Goal: Navigation & Orientation: Find specific page/section

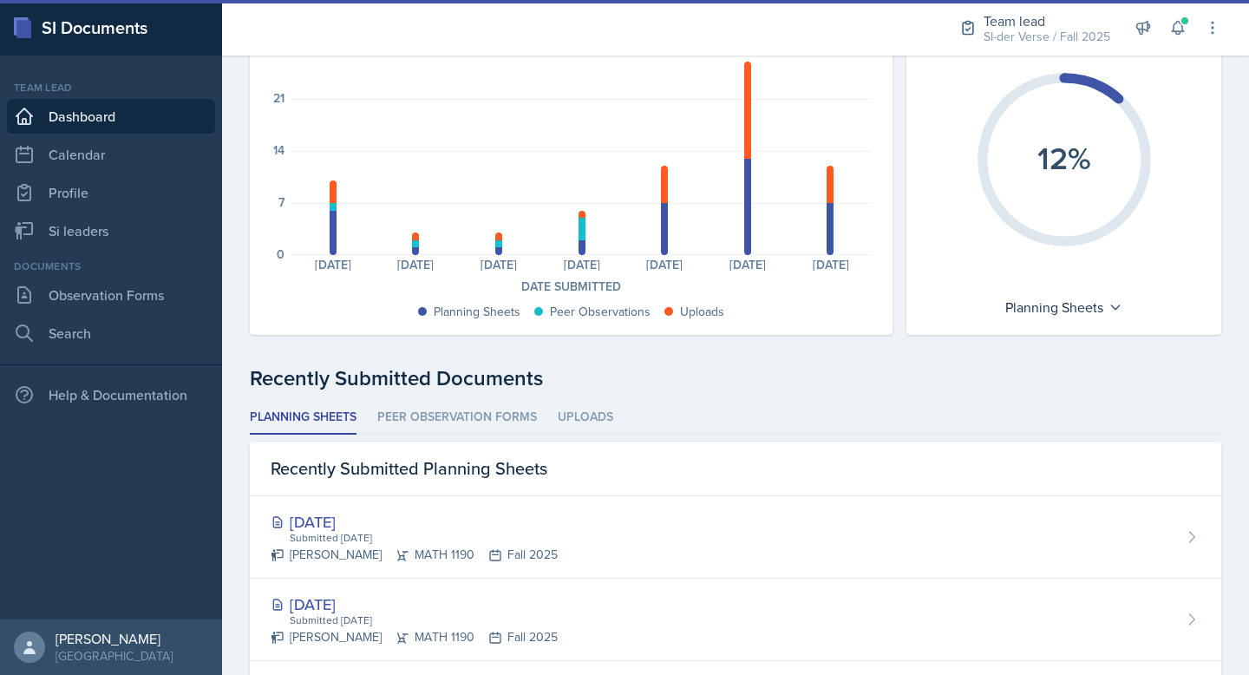
scroll to position [226, 0]
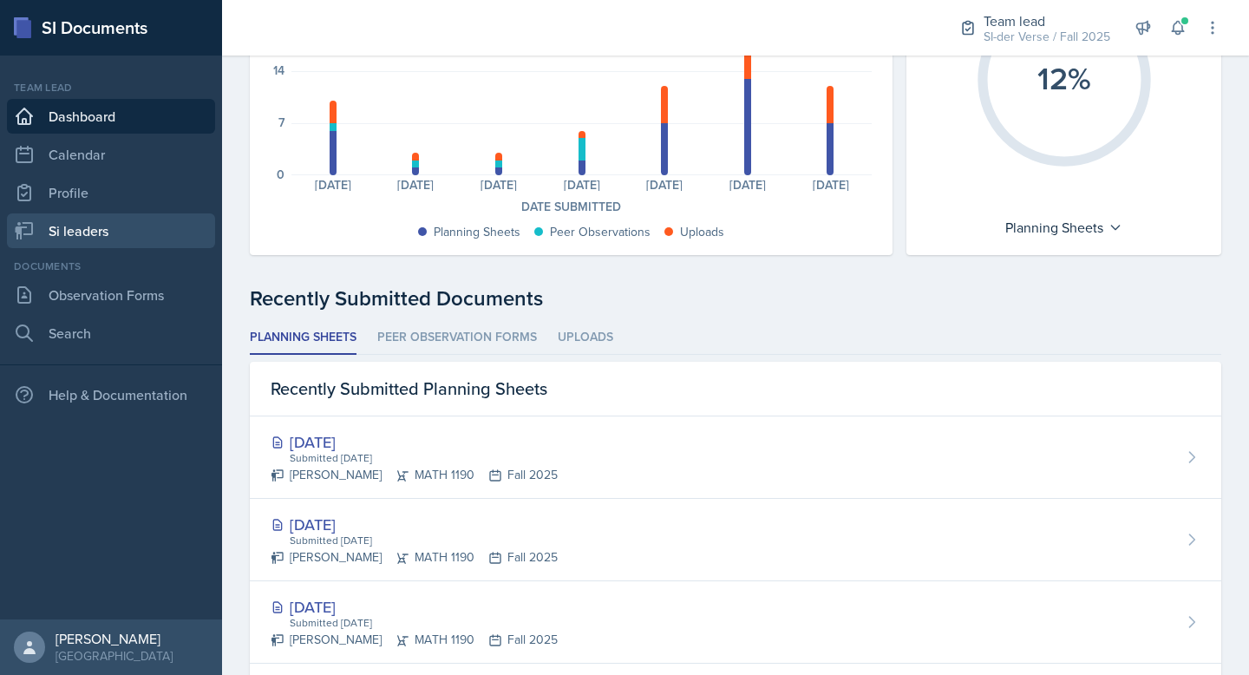
click at [119, 245] on link "Si leaders" at bounding box center [111, 230] width 208 height 35
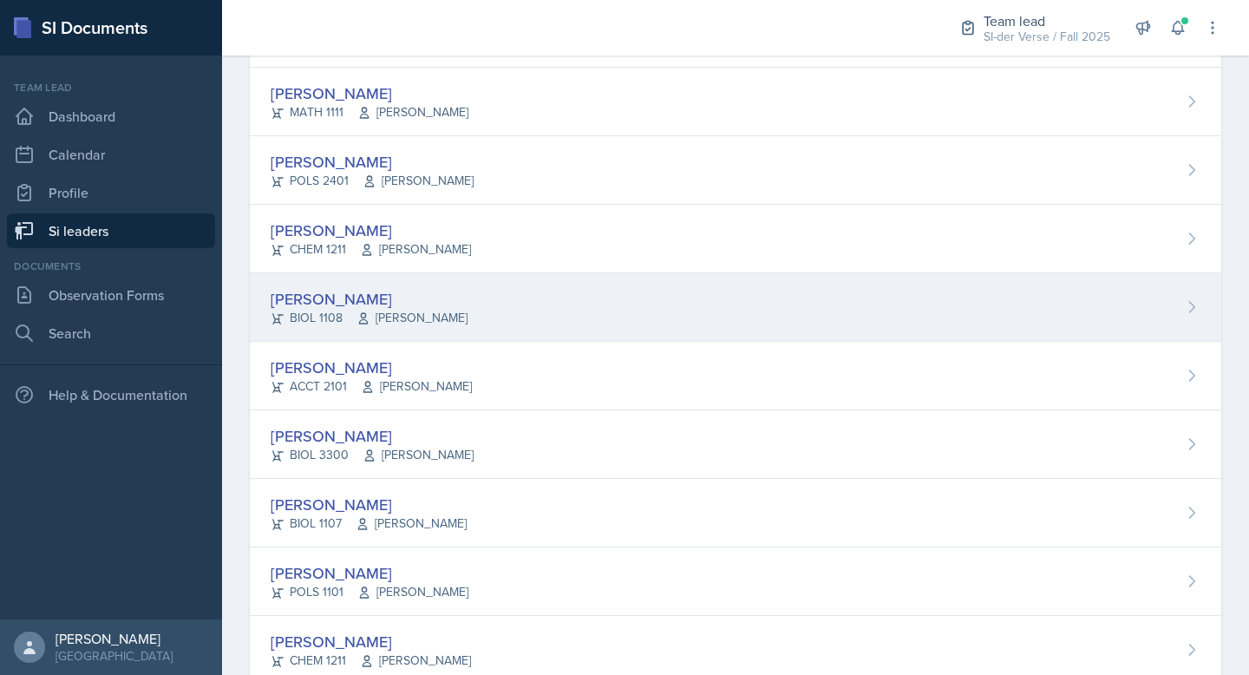
click at [341, 303] on div "[PERSON_NAME]" at bounding box center [369, 298] width 197 height 23
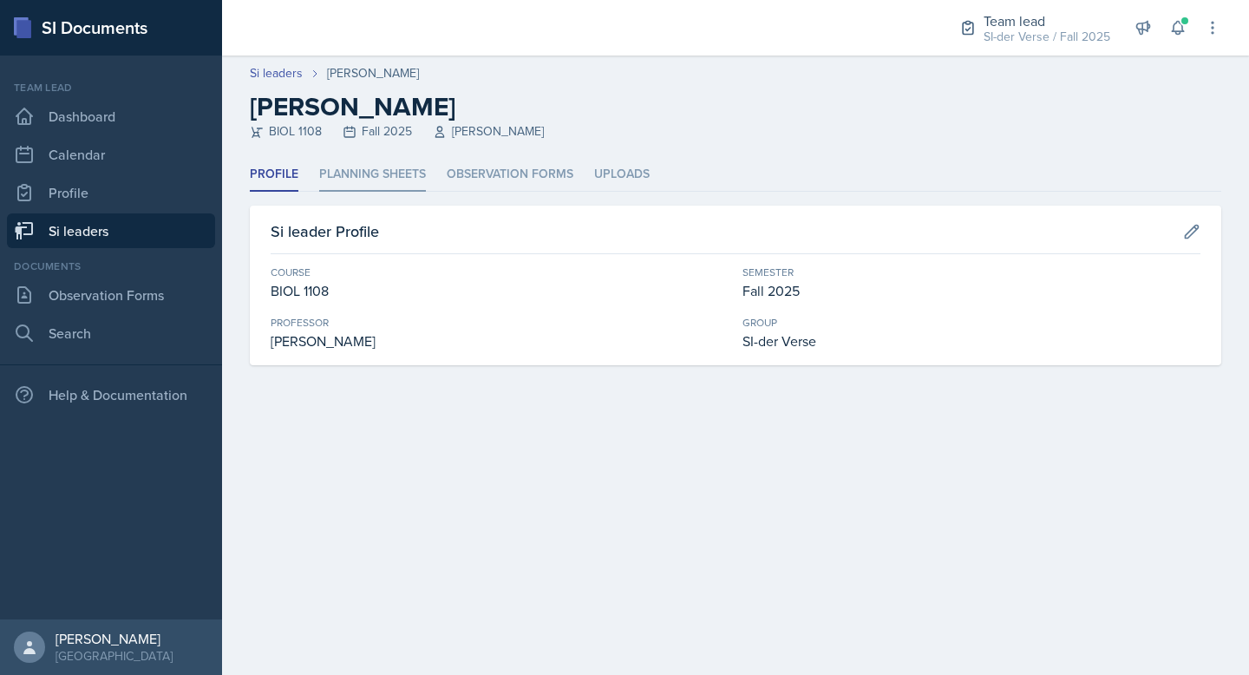
click at [366, 160] on li "Planning Sheets" at bounding box center [372, 175] width 107 height 34
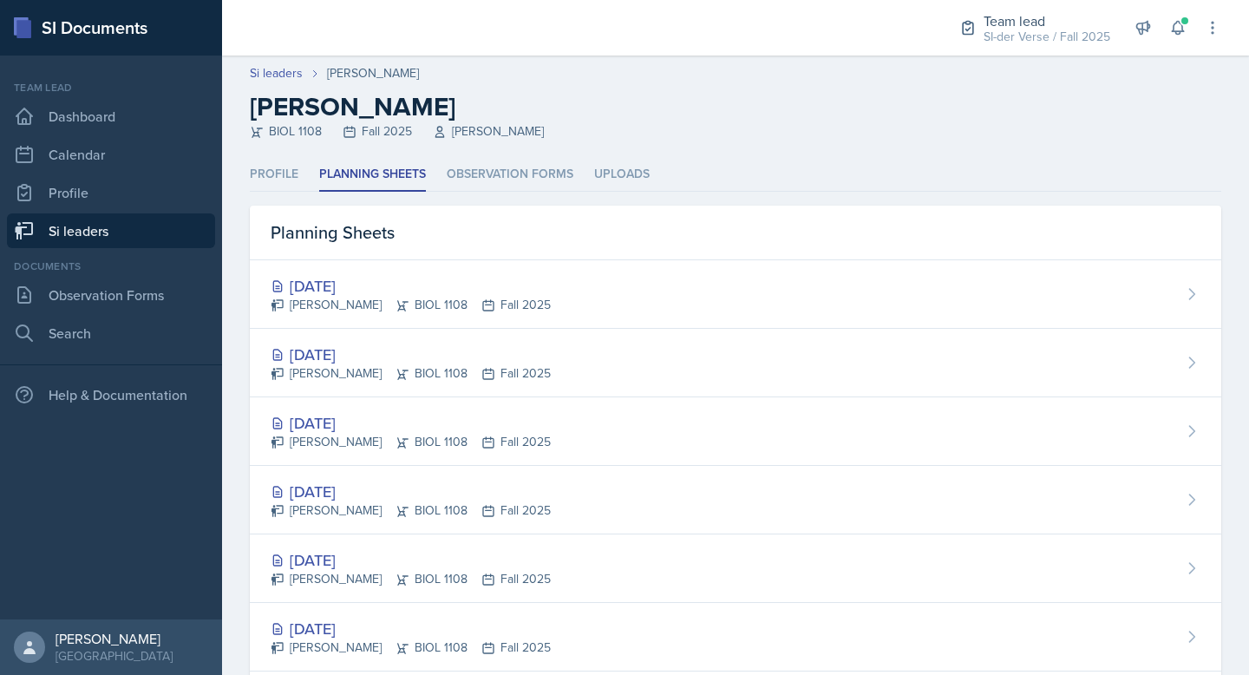
click at [149, 226] on link "Si leaders" at bounding box center [111, 230] width 208 height 35
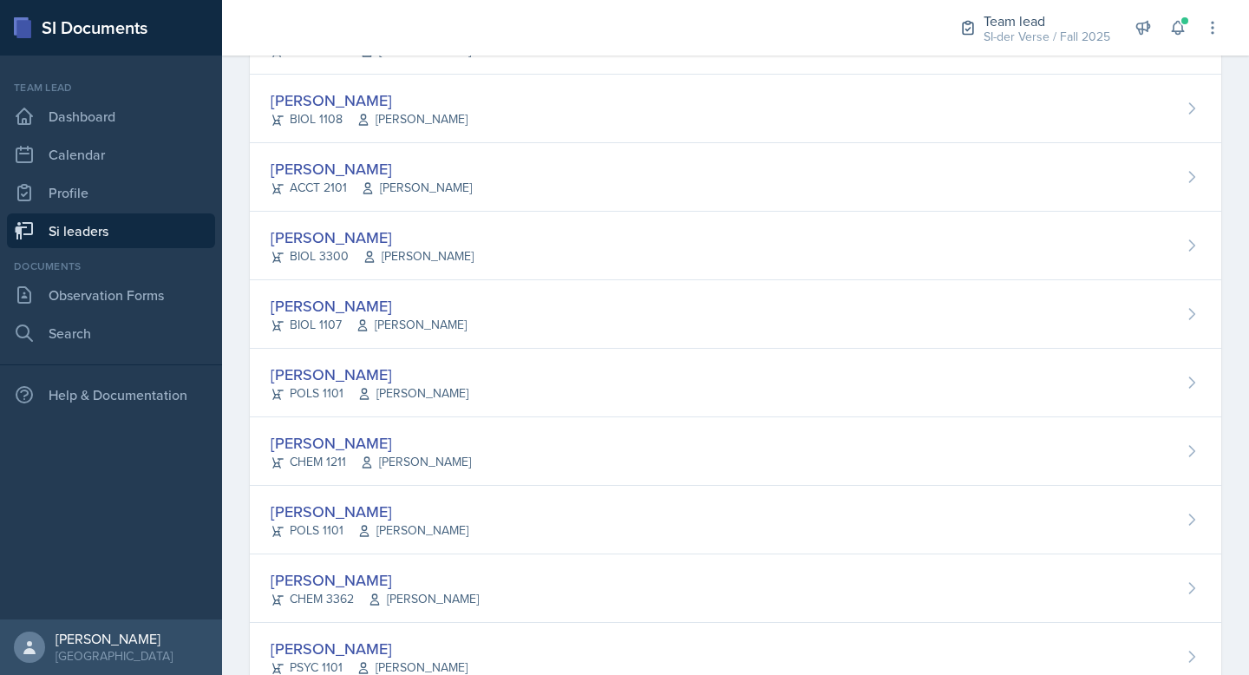
scroll to position [208, 0]
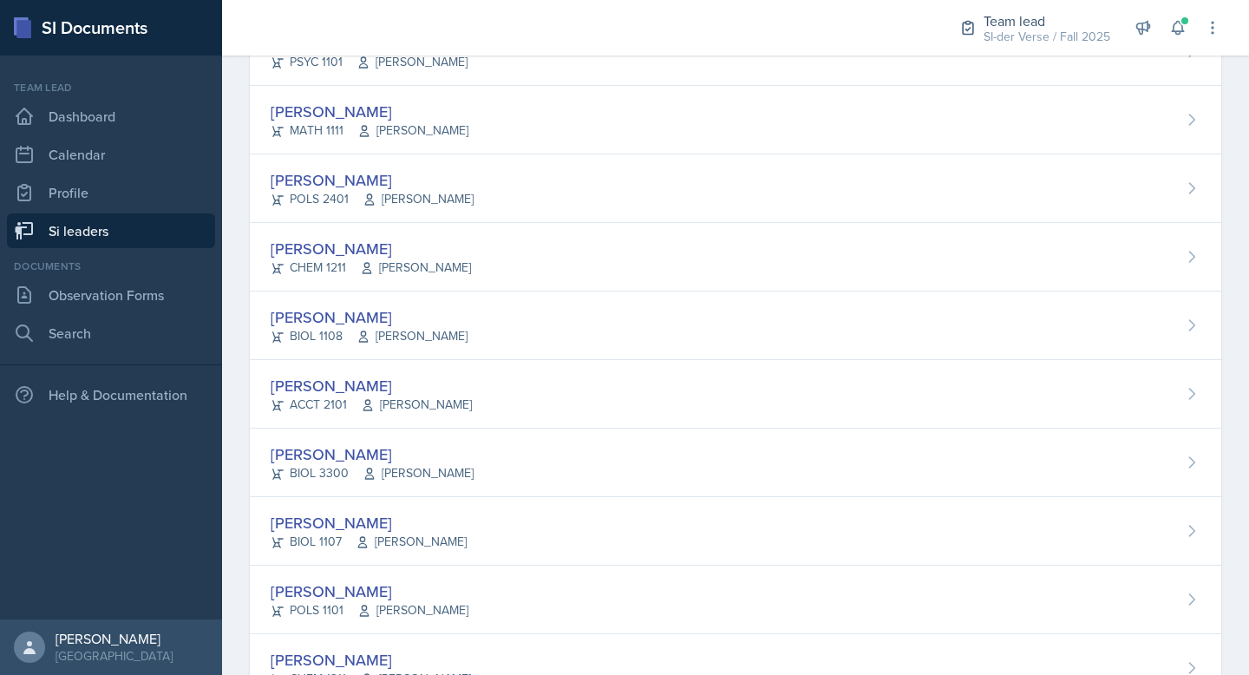
click at [399, 435] on div "[PERSON_NAME] BIOL 3300 [PERSON_NAME]" at bounding box center [736, 463] width 972 height 69
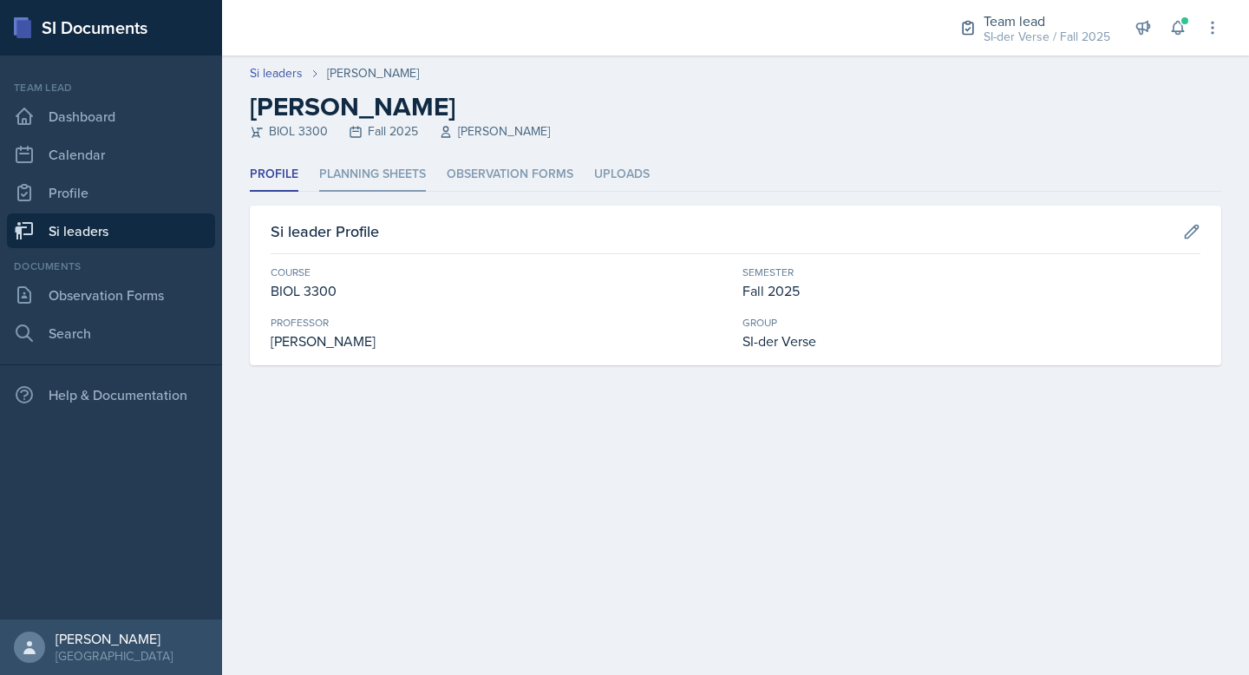
click at [384, 189] on li "Planning Sheets" at bounding box center [372, 175] width 107 height 34
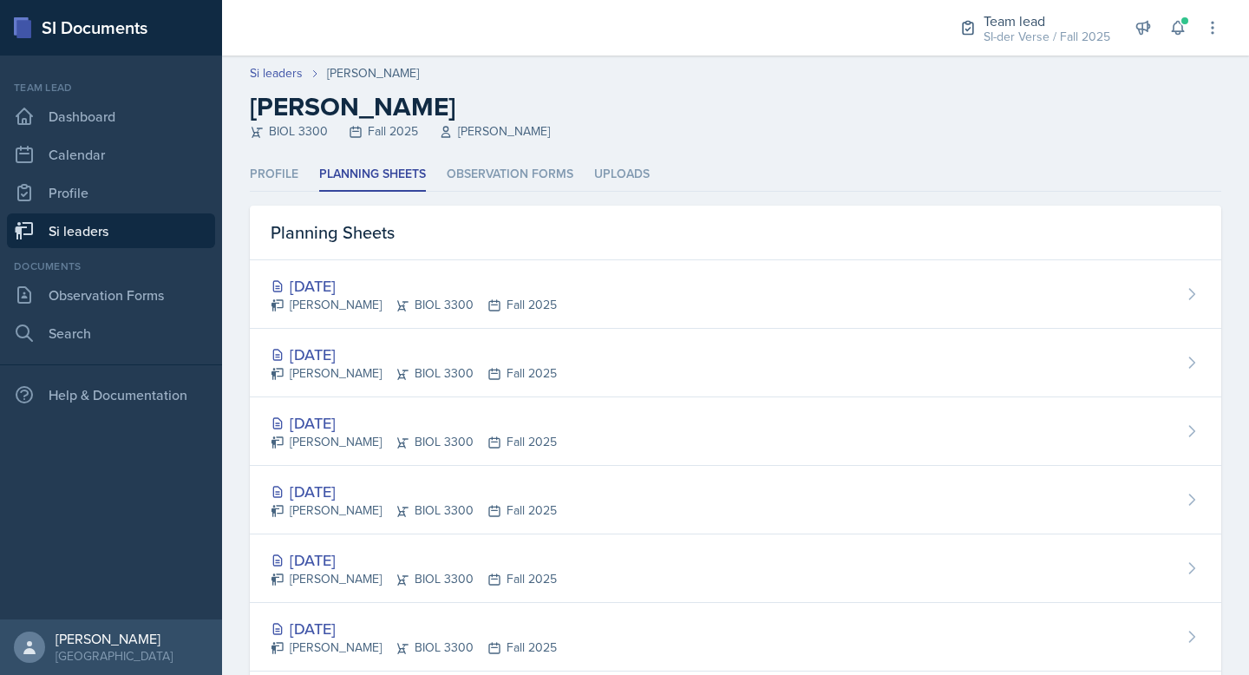
click at [89, 232] on link "Si leaders" at bounding box center [111, 230] width 208 height 35
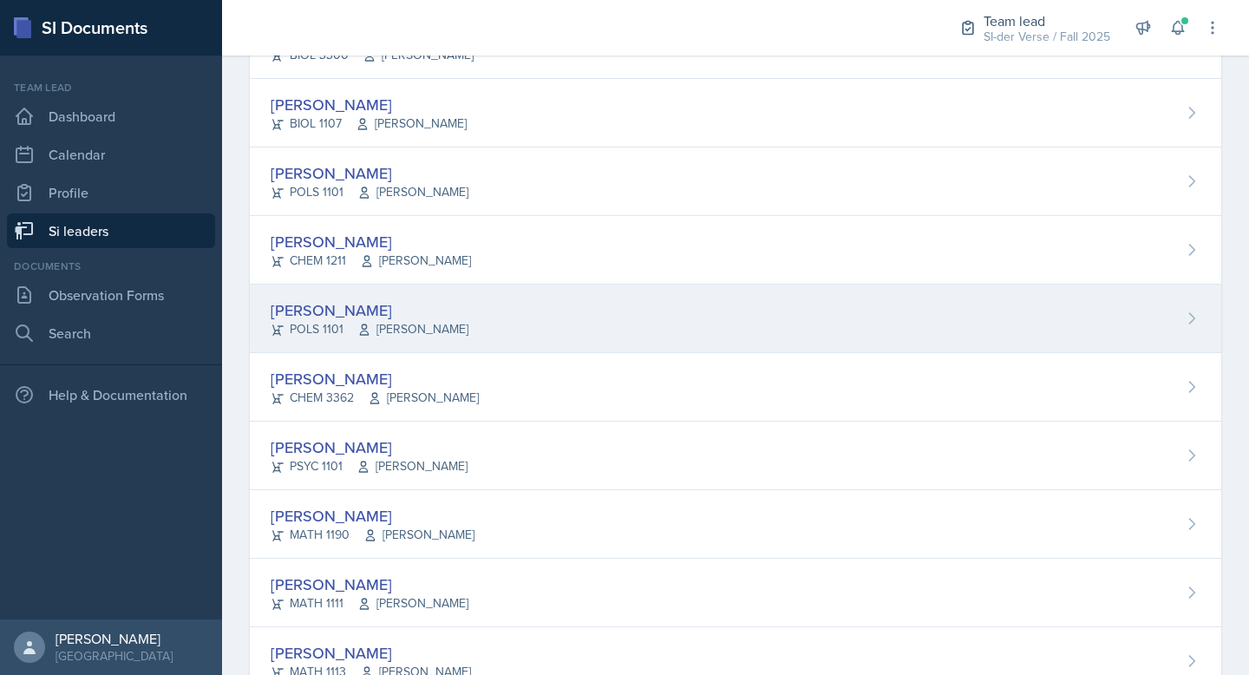
scroll to position [546, 0]
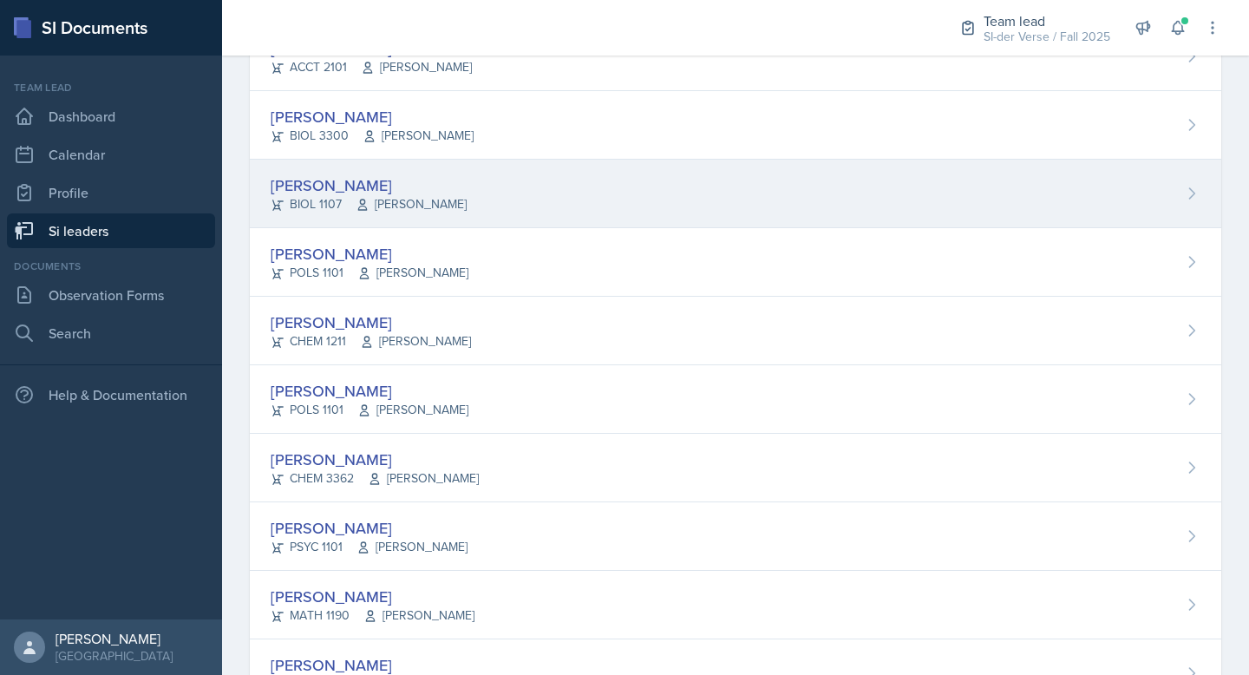
click at [367, 178] on div "[PERSON_NAME]" at bounding box center [369, 184] width 196 height 23
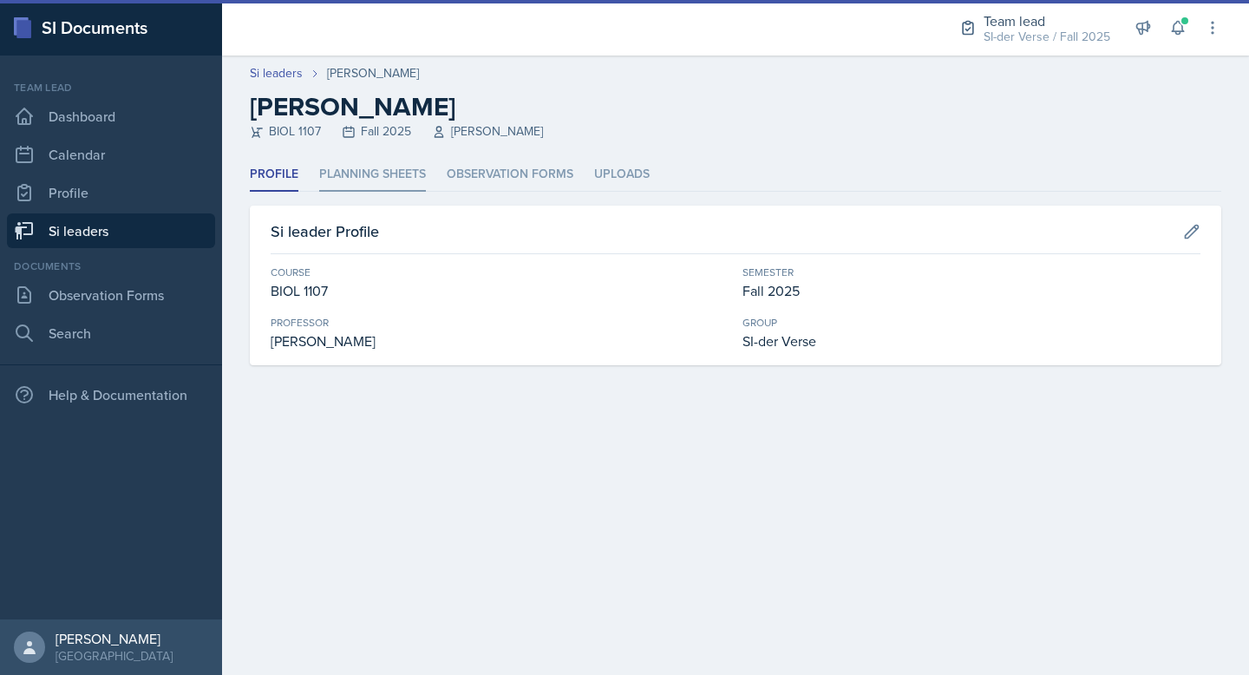
click at [345, 177] on li "Planning Sheets" at bounding box center [372, 175] width 107 height 34
